Goal: Task Accomplishment & Management: Manage account settings

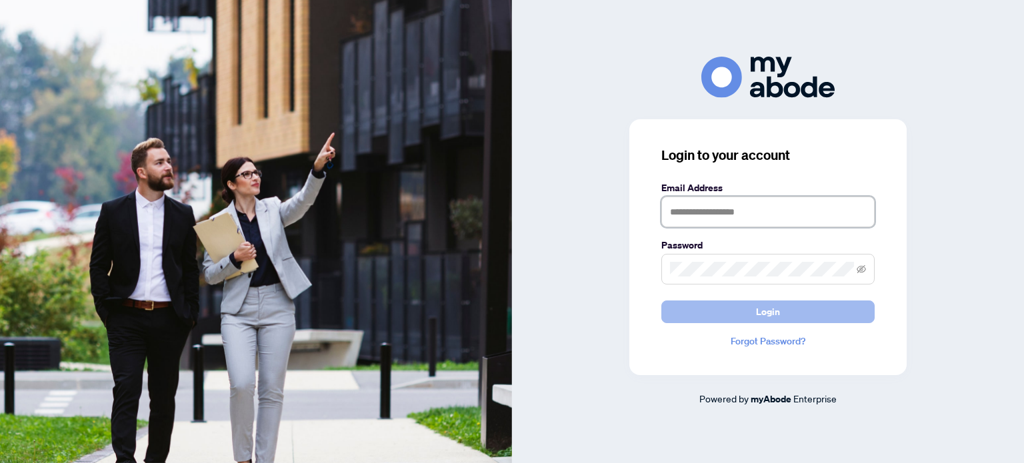
type input "**********"
click at [767, 310] on span "Login" at bounding box center [768, 311] width 24 height 21
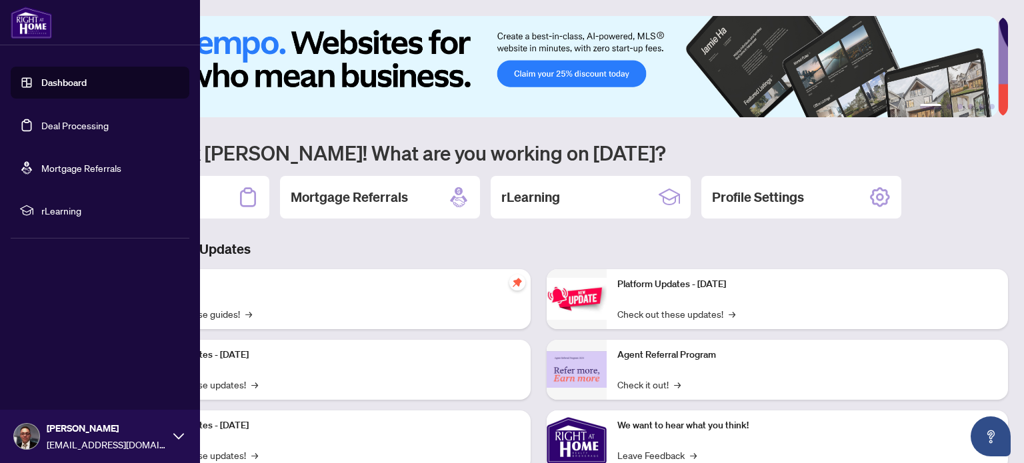
click at [57, 131] on link "Deal Processing" at bounding box center [74, 125] width 67 height 12
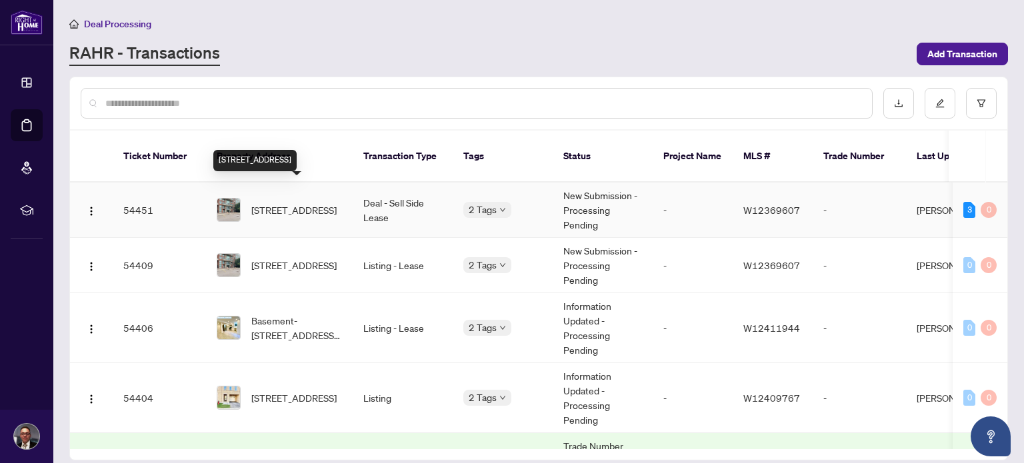
click at [272, 203] on span "322-200 Manitoba St, Toronto, Ontario M8Y 3Y9, Canada" at bounding box center [293, 210] width 85 height 15
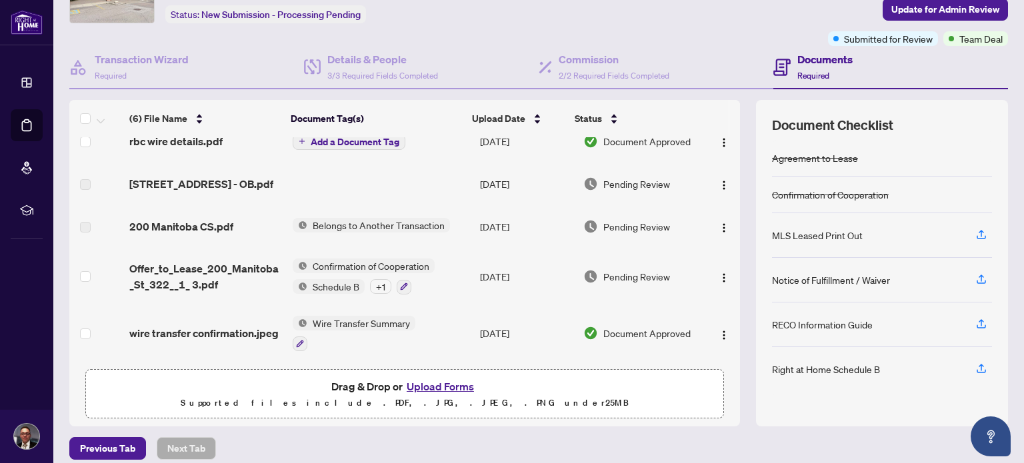
scroll to position [94, 0]
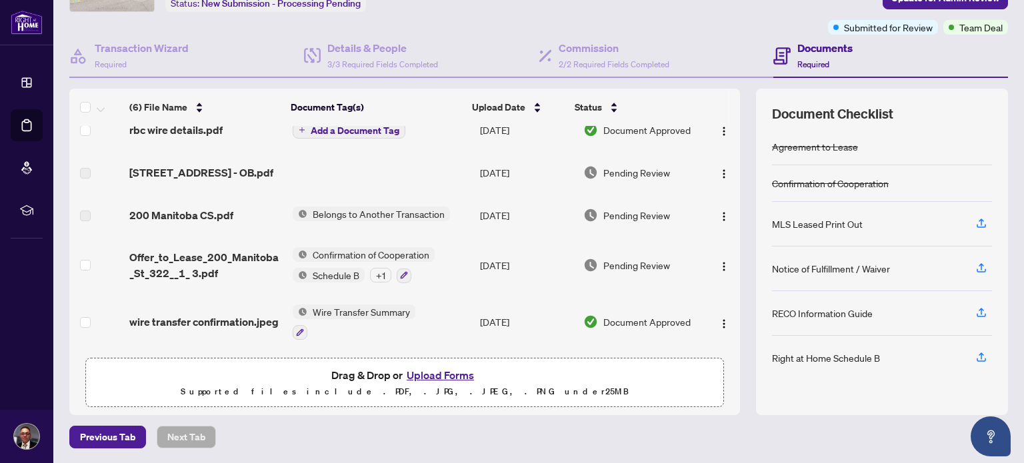
click at [440, 376] on button "Upload Forms" at bounding box center [439, 374] width 75 height 17
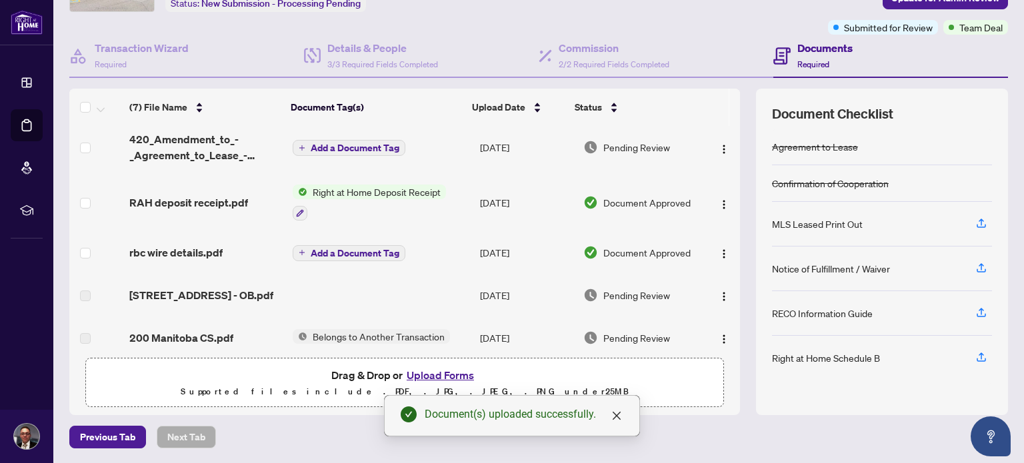
scroll to position [0, 0]
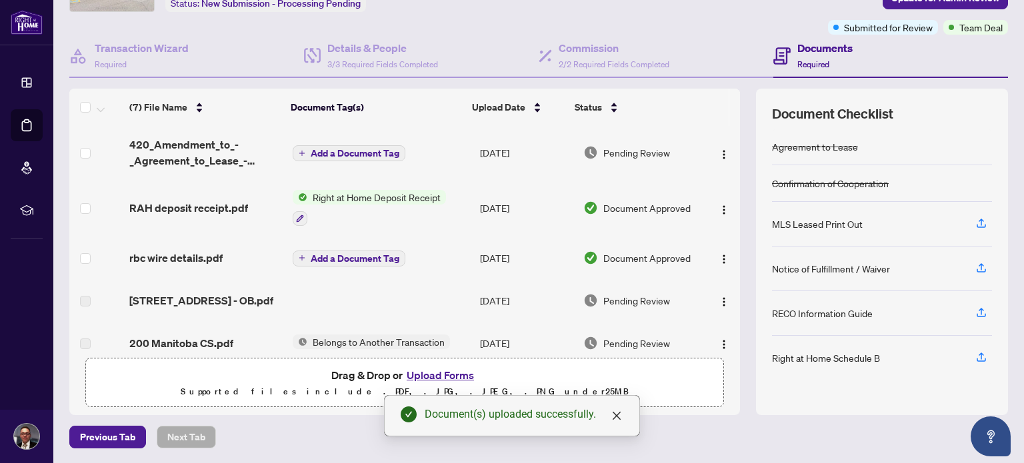
click at [339, 151] on span "Add a Document Tag" at bounding box center [355, 153] width 89 height 9
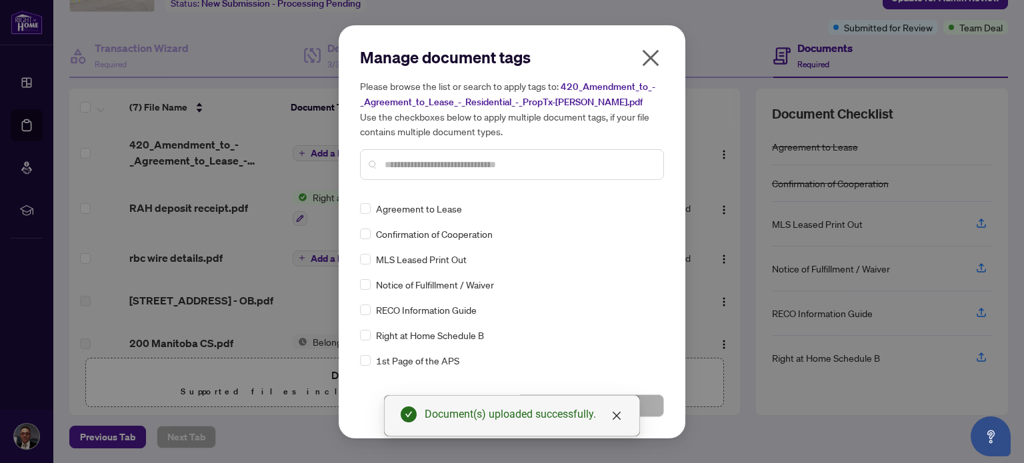
click at [455, 163] on input "text" at bounding box center [518, 164] width 268 height 15
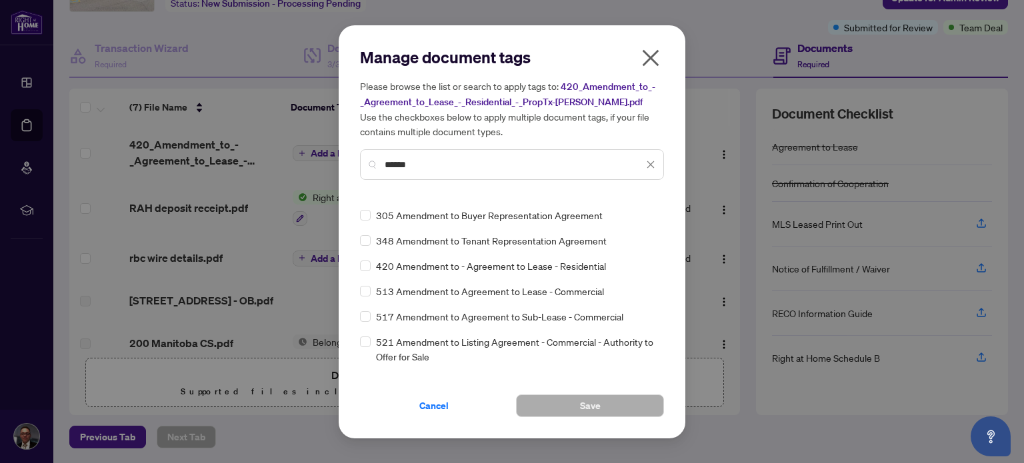
scroll to position [128, 0]
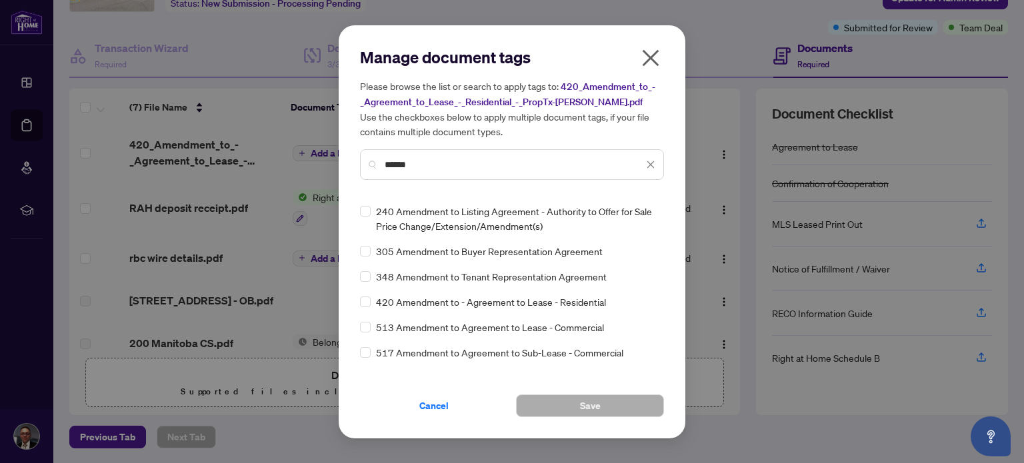
type input "******"
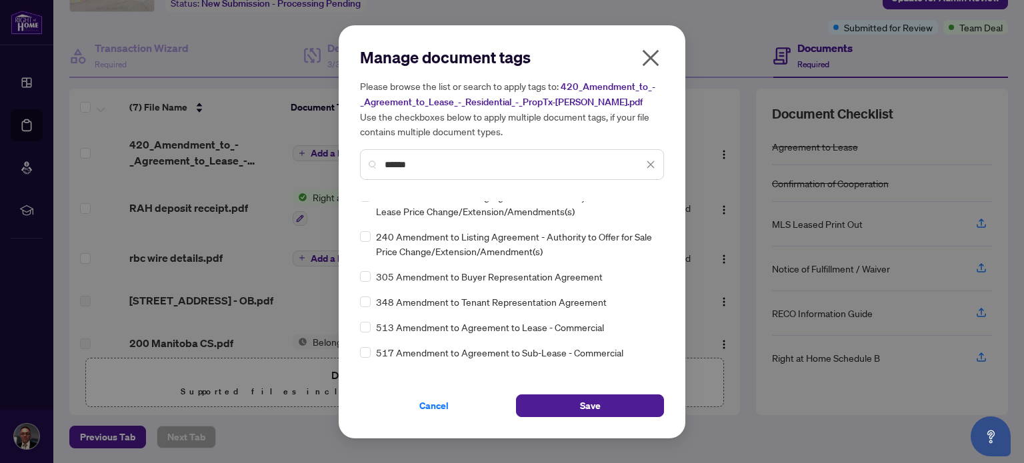
scroll to position [0, 0]
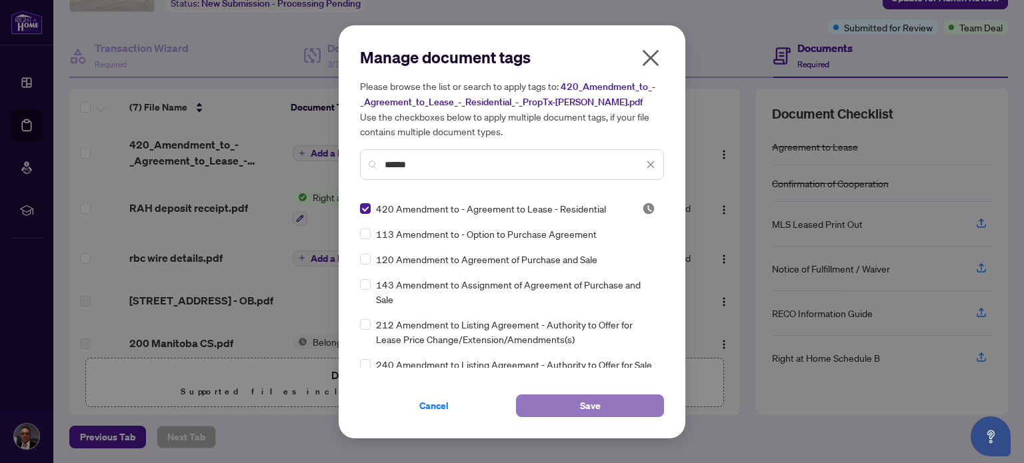
click at [586, 405] on span "Save" at bounding box center [590, 405] width 21 height 21
